Goal: Task Accomplishment & Management: Manage account settings

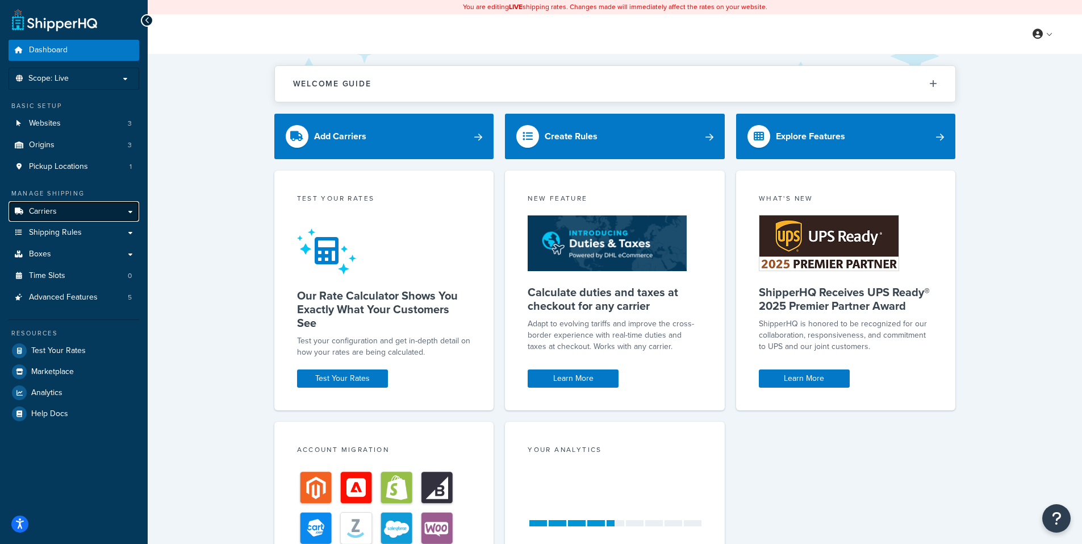
click at [56, 211] on span "Carriers" at bounding box center [43, 212] width 28 height 10
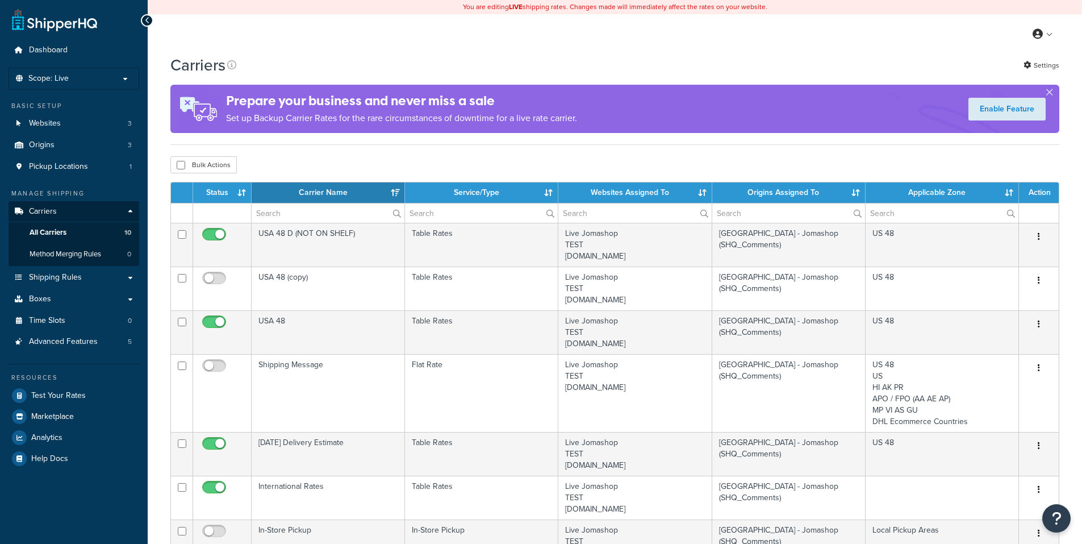
select select "15"
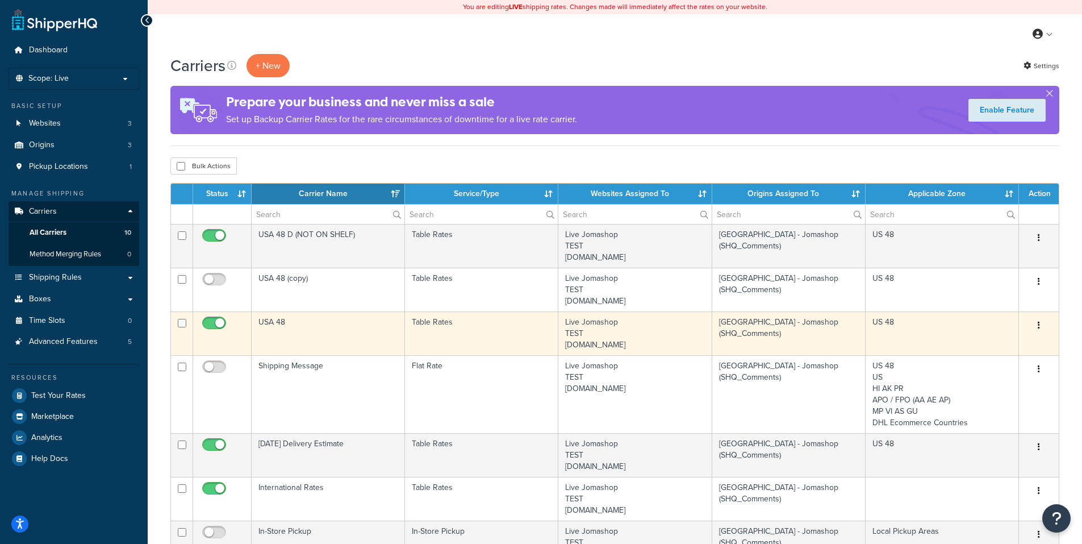
click at [1038, 325] on icon "button" at bounding box center [1039, 325] width 2 height 8
click at [1007, 342] on link "Edit" at bounding box center [993, 348] width 90 height 23
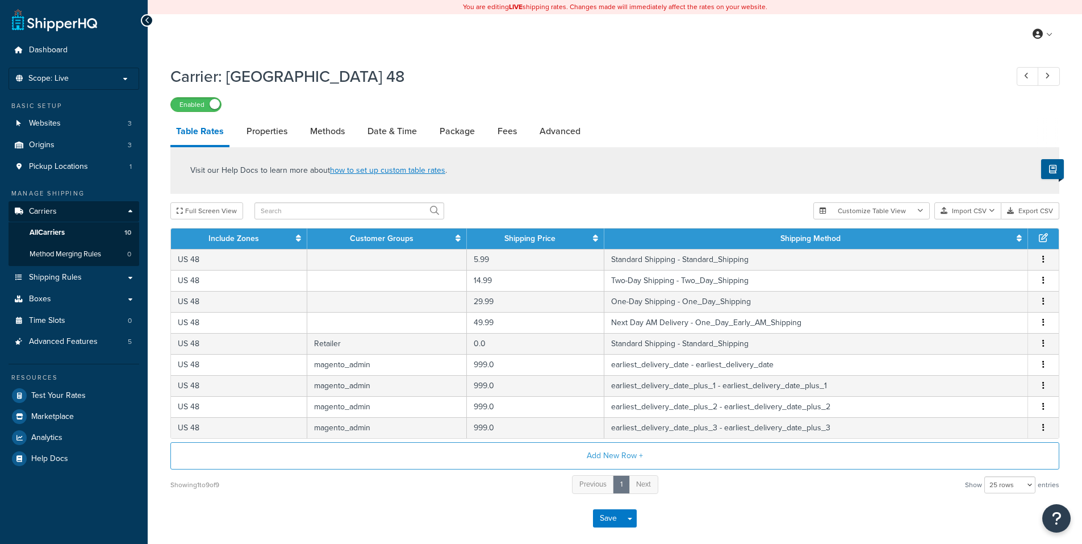
select select "25"
click at [319, 127] on link "Methods" at bounding box center [327, 131] width 46 height 27
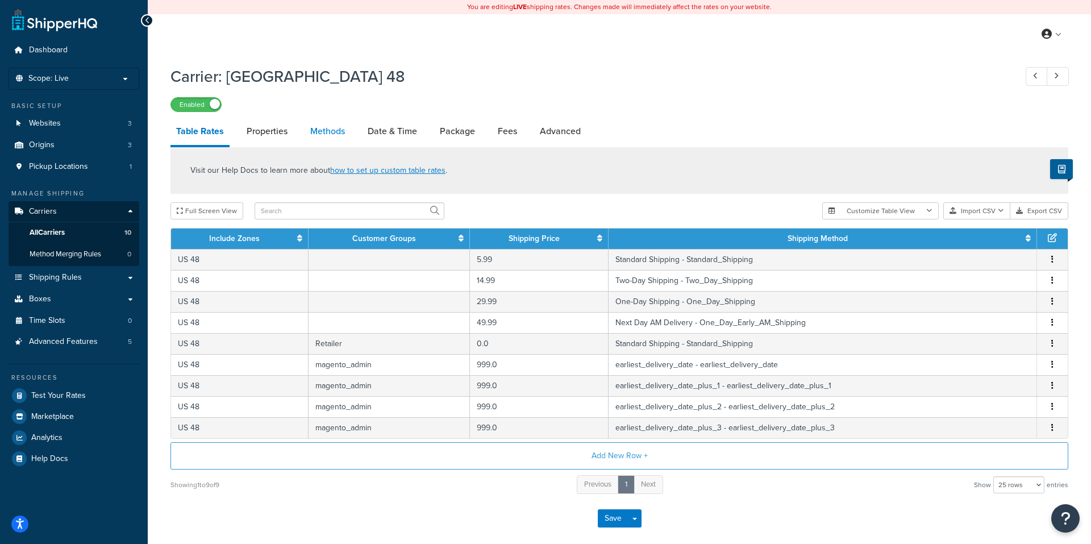
select select "25"
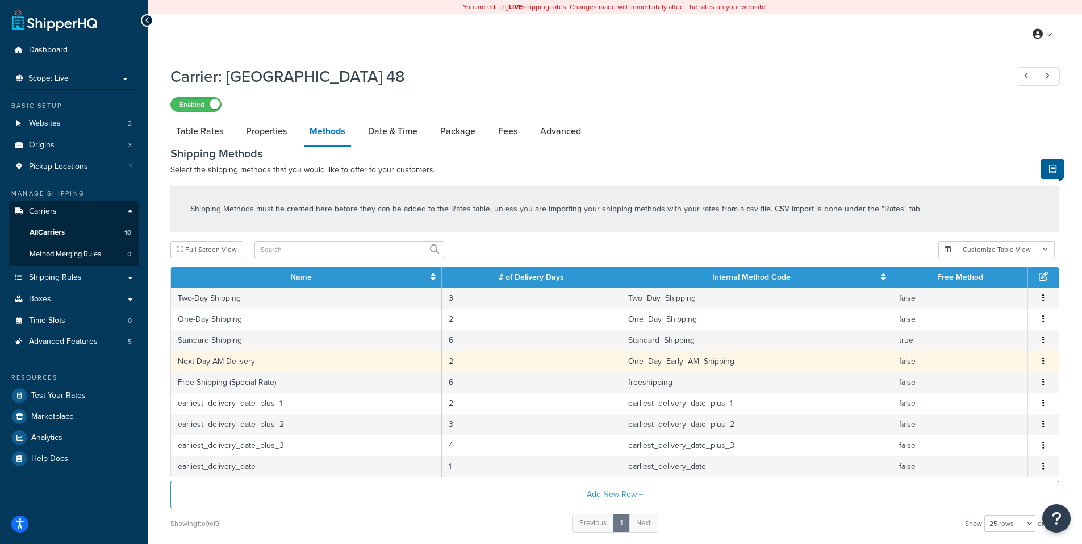
click at [1045, 362] on button "button" at bounding box center [1043, 361] width 9 height 12
click at [975, 351] on div "Edit" at bounding box center [985, 351] width 81 height 23
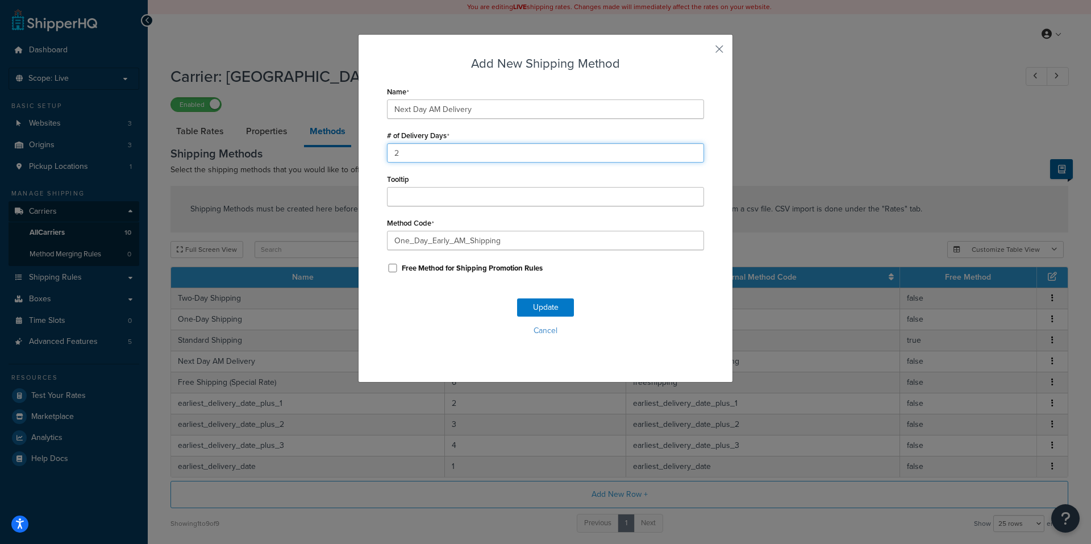
drag, startPoint x: 400, startPoint y: 156, endPoint x: 369, endPoint y: 156, distance: 30.7
click at [369, 156] on div "Add New Shipping Method Name Next Day AM Delivery # of Delivery Days 2 Tooltip …" at bounding box center [545, 208] width 375 height 348
type input "1"
click at [526, 303] on button "Update" at bounding box center [545, 307] width 57 height 18
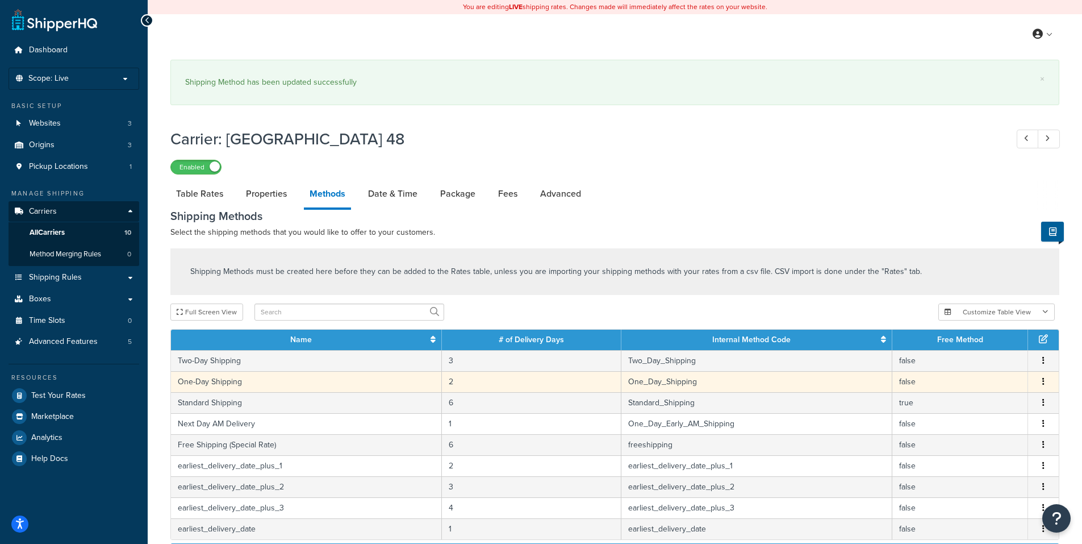
click at [1043, 383] on icon "button" at bounding box center [1043, 381] width 2 height 8
click at [972, 371] on div "Edit" at bounding box center [985, 371] width 81 height 23
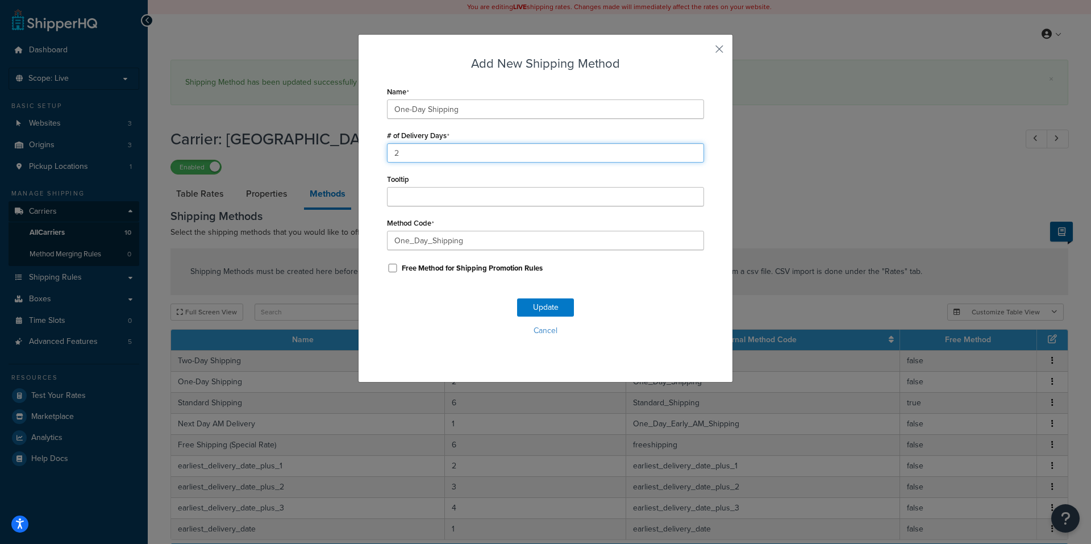
drag, startPoint x: 377, startPoint y: 149, endPoint x: 366, endPoint y: 153, distance: 11.0
click at [367, 151] on div "Add New Shipping Method Name One-Day Shipping # of Delivery Days 2 Tooltip Meth…" at bounding box center [545, 208] width 375 height 348
type input "1"
click at [525, 305] on button "Update" at bounding box center [545, 307] width 57 height 18
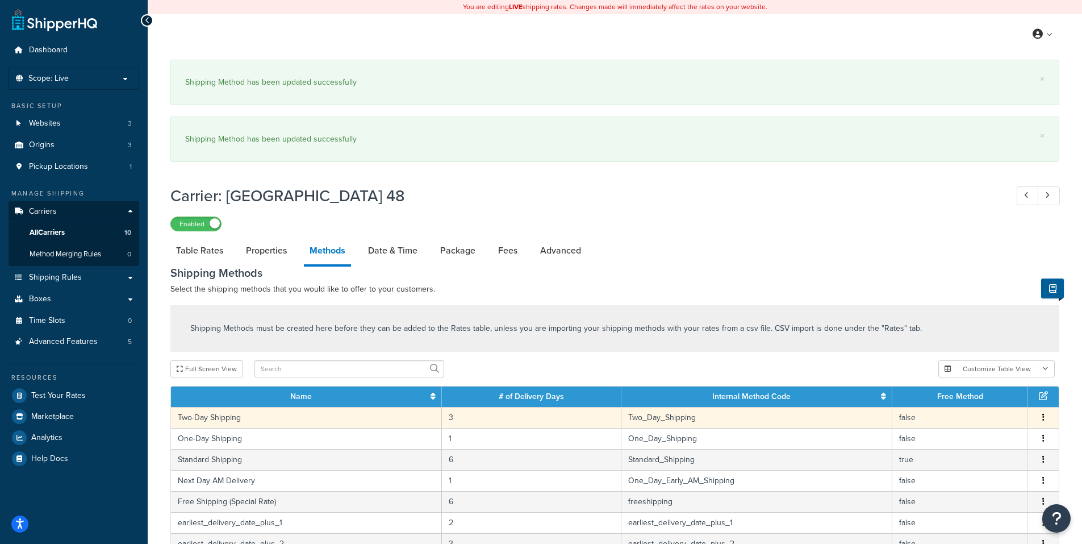
click at [1045, 419] on button "button" at bounding box center [1043, 417] width 9 height 12
click at [975, 412] on div "Edit" at bounding box center [985, 407] width 81 height 23
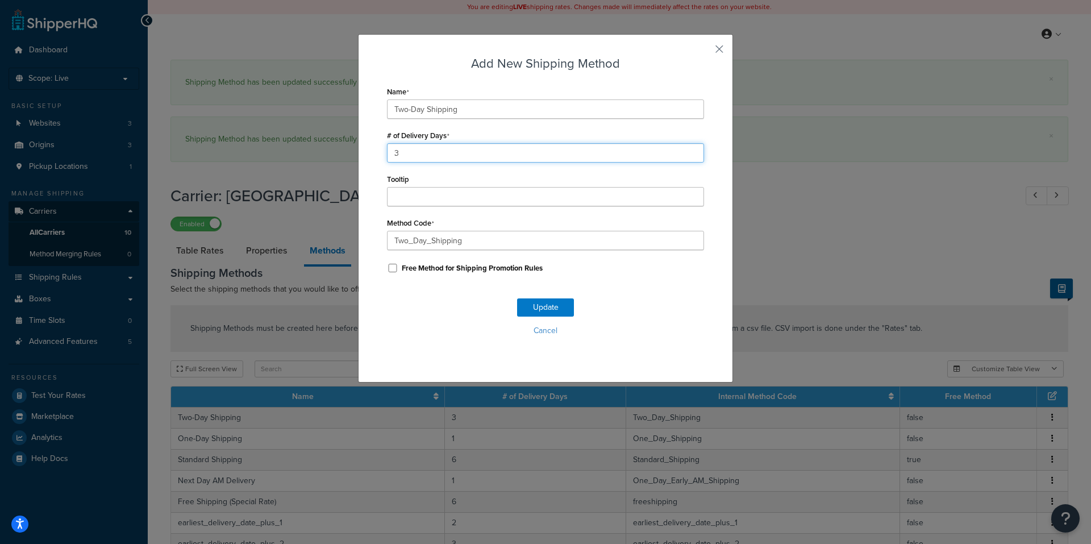
drag, startPoint x: 391, startPoint y: 156, endPoint x: 360, endPoint y: 156, distance: 31.2
click at [360, 156] on div "Add New Shipping Method Name Two-Day Shipping # of Delivery Days 3 Tooltip Meth…" at bounding box center [545, 208] width 375 height 348
type input "2"
click at [525, 305] on button "Update" at bounding box center [545, 307] width 57 height 18
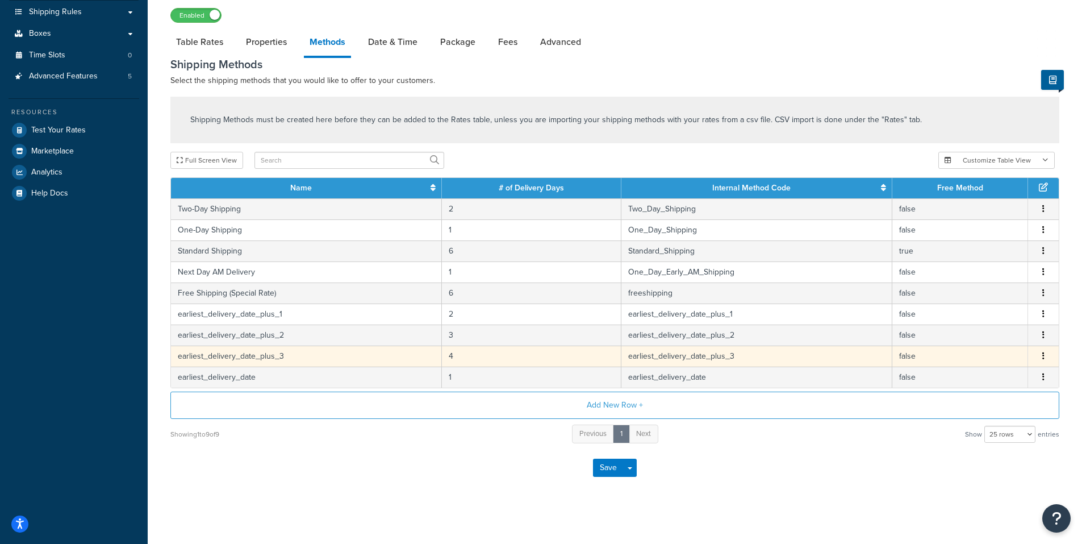
scroll to position [271, 0]
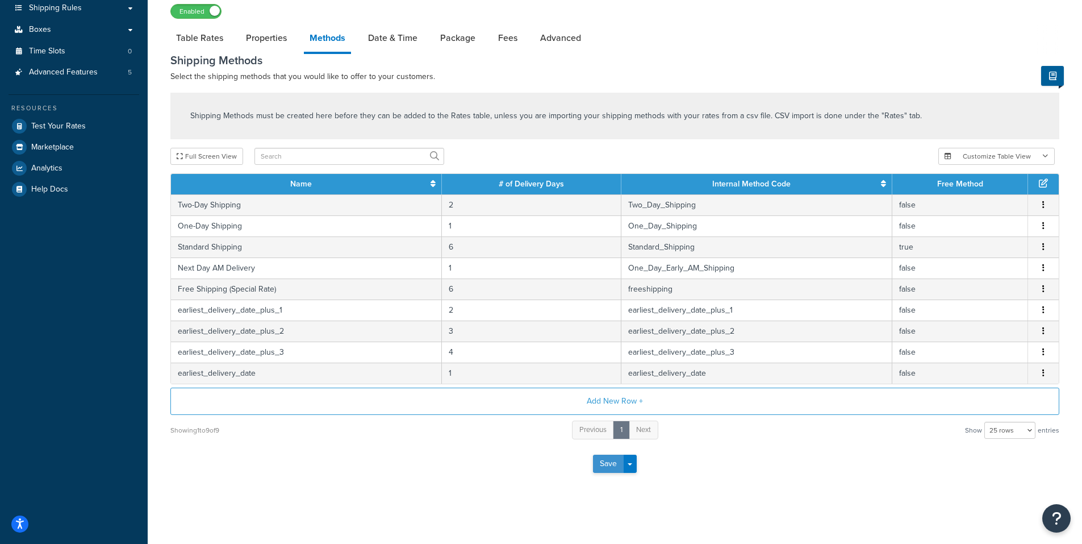
click at [615, 463] on button "Save" at bounding box center [608, 463] width 31 height 18
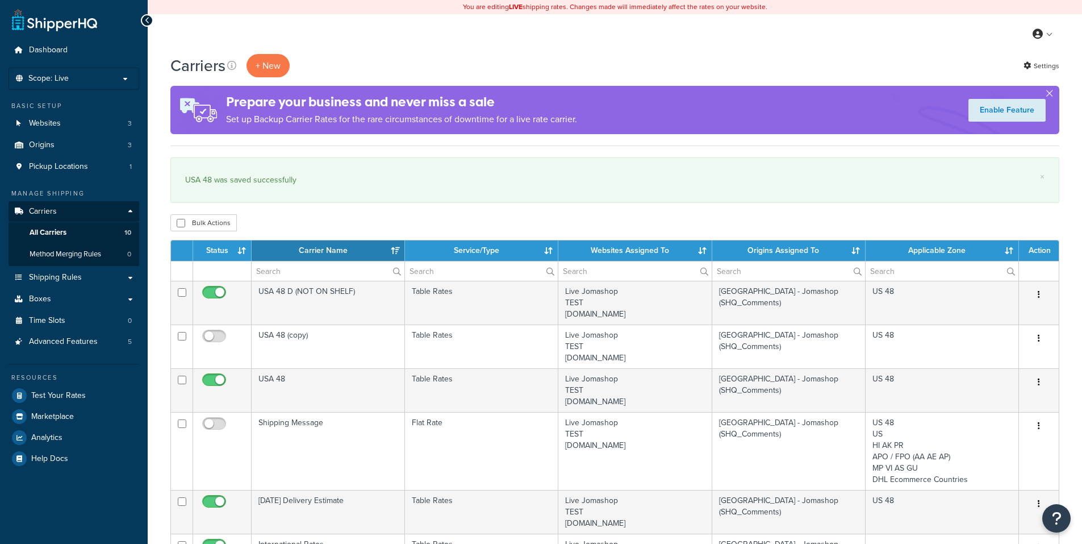
select select "15"
